Goal: Transaction & Acquisition: Obtain resource

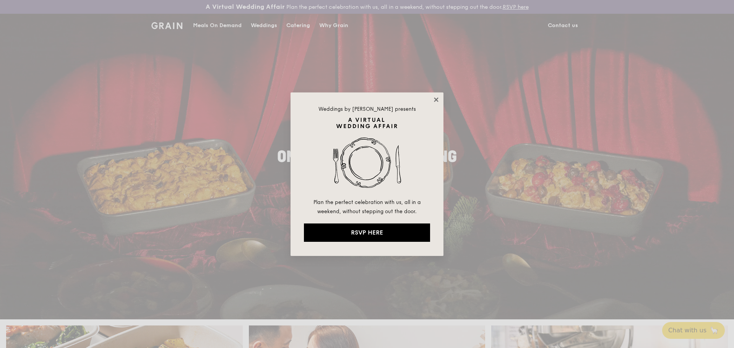
click at [437, 100] on icon at bounding box center [436, 99] width 4 height 4
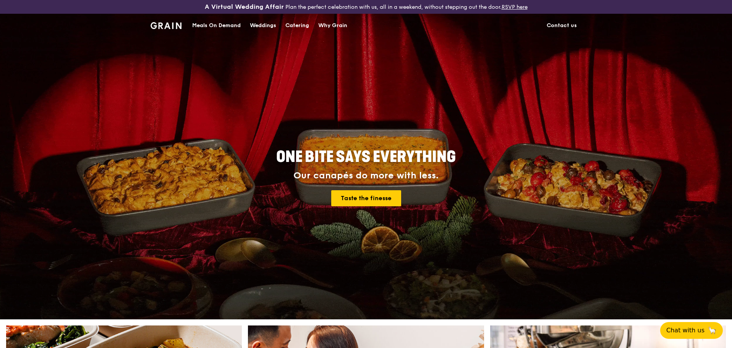
click at [218, 25] on div "Meals On Demand" at bounding box center [216, 25] width 49 height 23
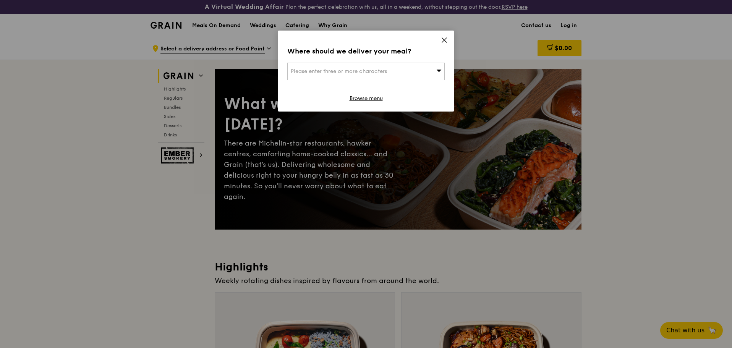
click at [415, 73] on div "Please enter three or more characters" at bounding box center [365, 72] width 157 height 18
click at [415, 73] on input "search" at bounding box center [366, 71] width 157 height 17
click at [385, 75] on input "search" at bounding box center [366, 71] width 157 height 17
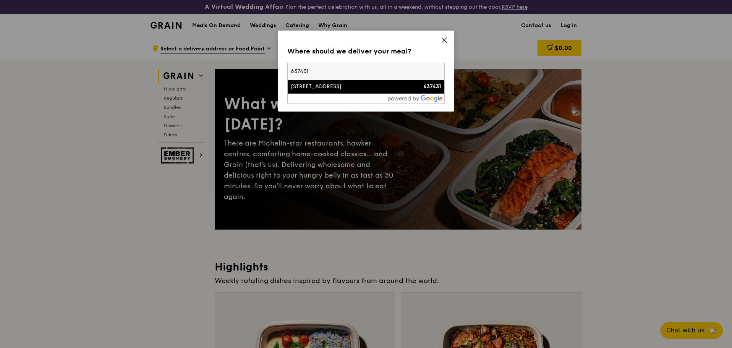
type input "637431"
click at [332, 90] on div "2 Tuas View Place" at bounding box center [347, 87] width 113 height 8
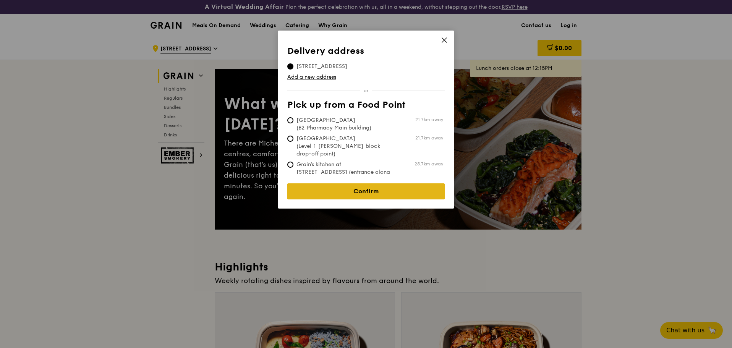
click at [416, 188] on link "Confirm" at bounding box center [365, 191] width 157 height 16
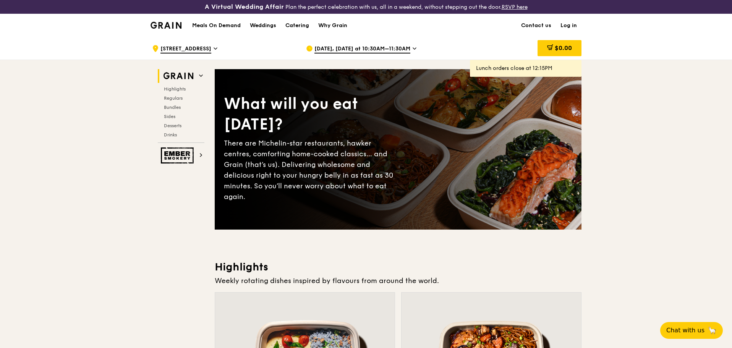
click at [404, 46] on span "Oct 10, Today at 10:30AM–11:30AM" at bounding box center [363, 49] width 96 height 8
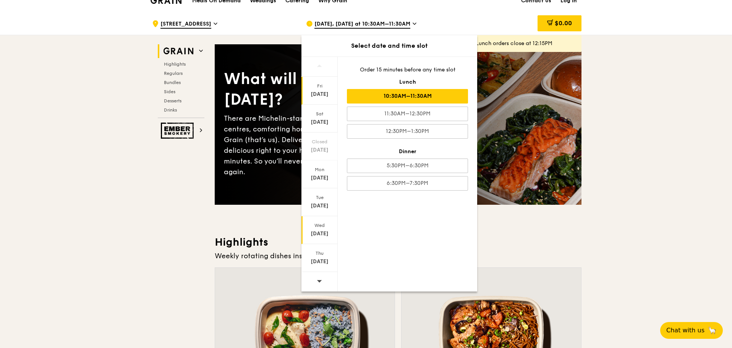
scroll to position [38, 0]
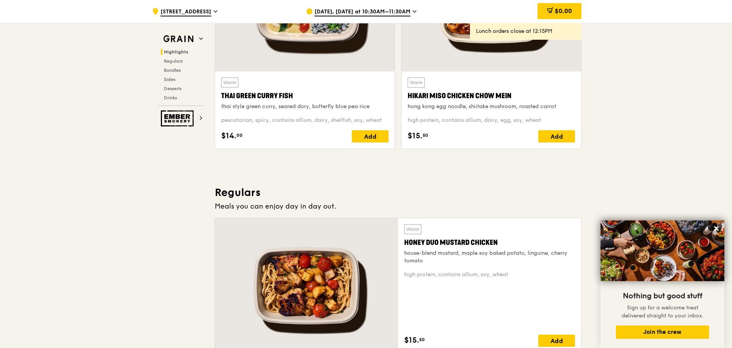
scroll to position [382, 0]
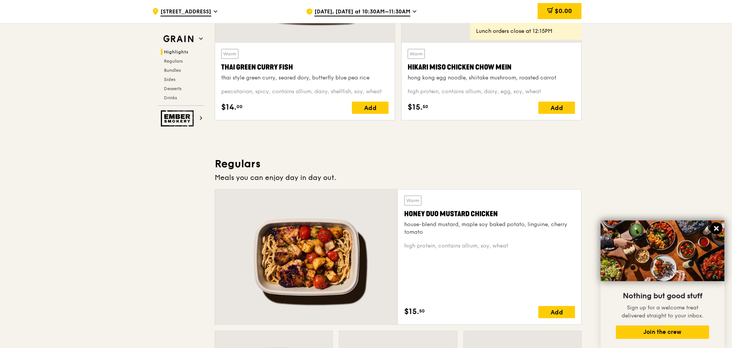
click at [718, 229] on icon at bounding box center [716, 228] width 7 height 7
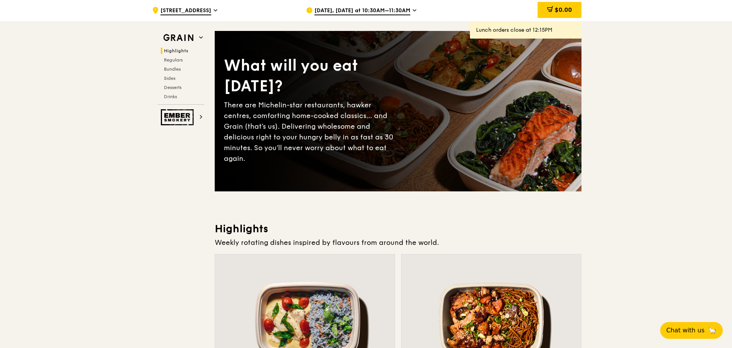
scroll to position [0, 0]
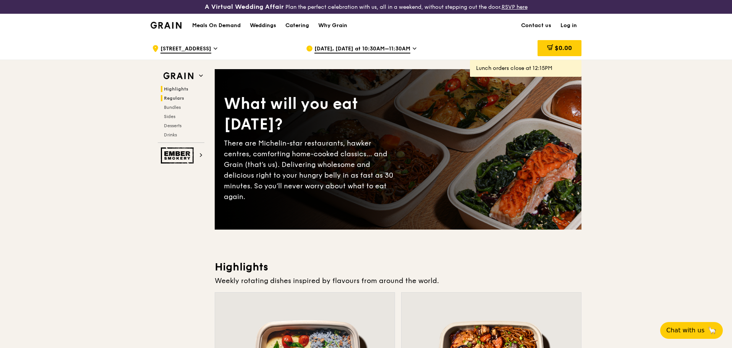
click at [173, 99] on span "Regulars" at bounding box center [174, 98] width 20 height 5
click at [300, 24] on div "Catering" at bounding box center [298, 25] width 24 height 23
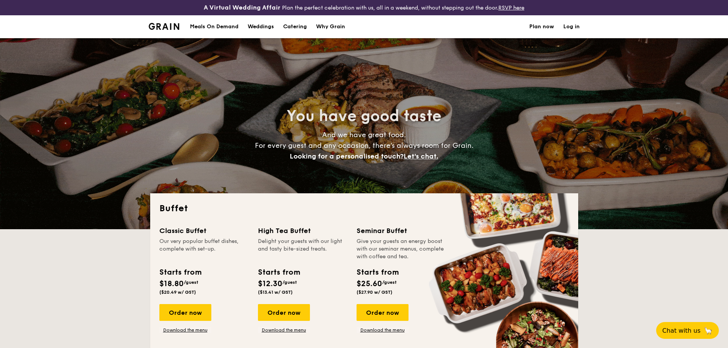
select select
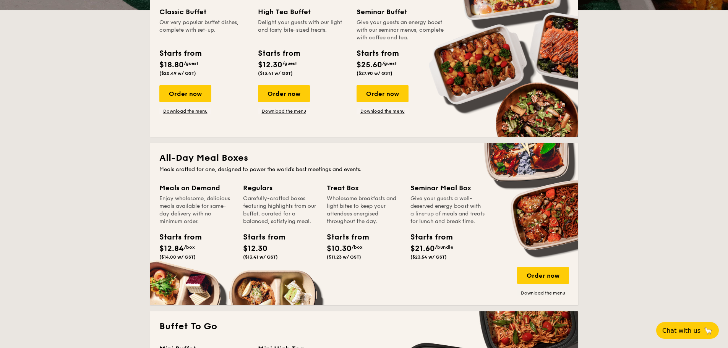
scroll to position [229, 0]
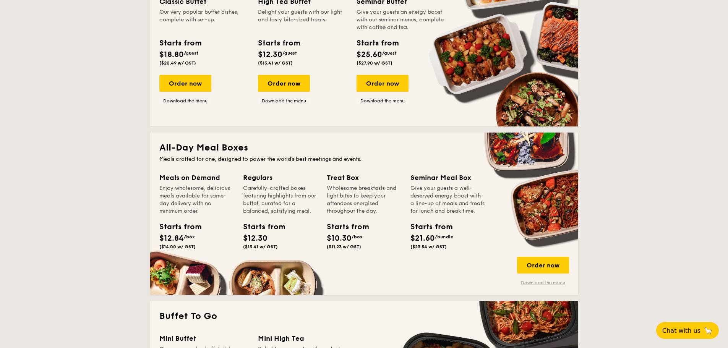
click at [557, 282] on link "Download the menu" at bounding box center [543, 283] width 52 height 6
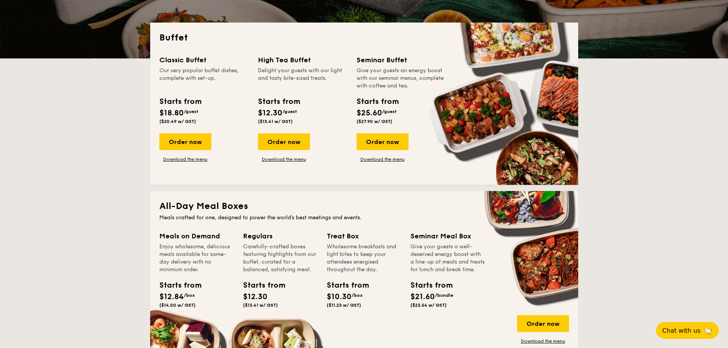
scroll to position [76, 0]
